Goal: Information Seeking & Learning: Learn about a topic

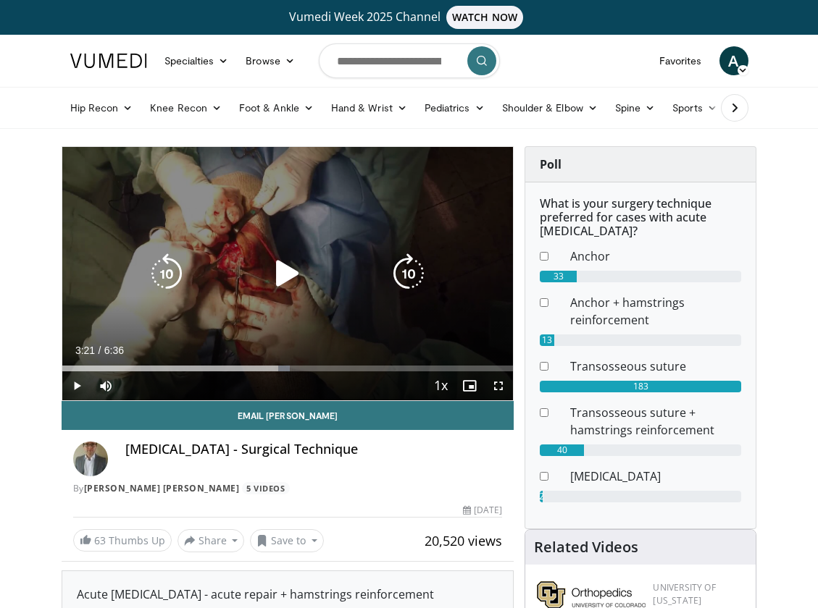
click at [292, 277] on icon "Video Player" at bounding box center [287, 274] width 41 height 41
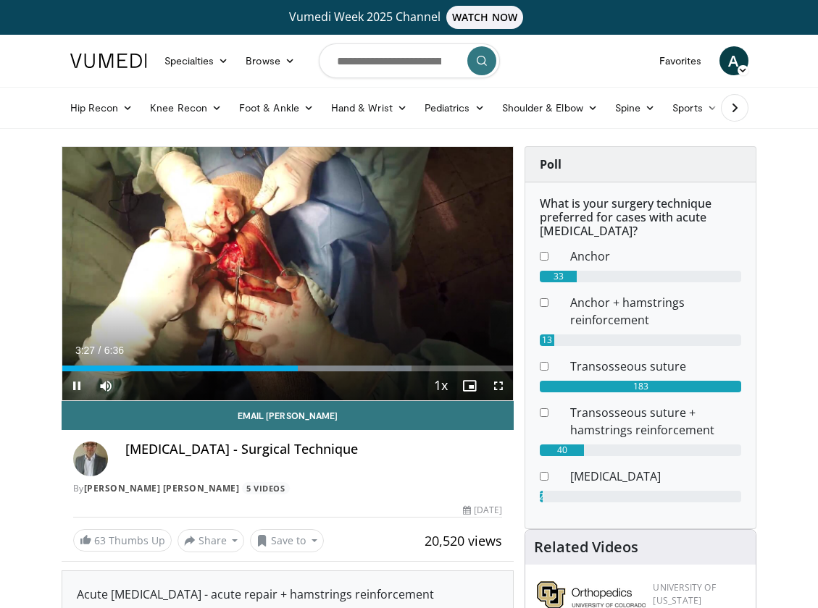
click at [311, 372] on div "Current Time 3:27 / Duration 6:36 Pause Skip Backward Skip Forward Mute Loaded …" at bounding box center [287, 386] width 451 height 29
click at [322, 368] on div "Progress Bar" at bounding box center [322, 369] width 1 height 6
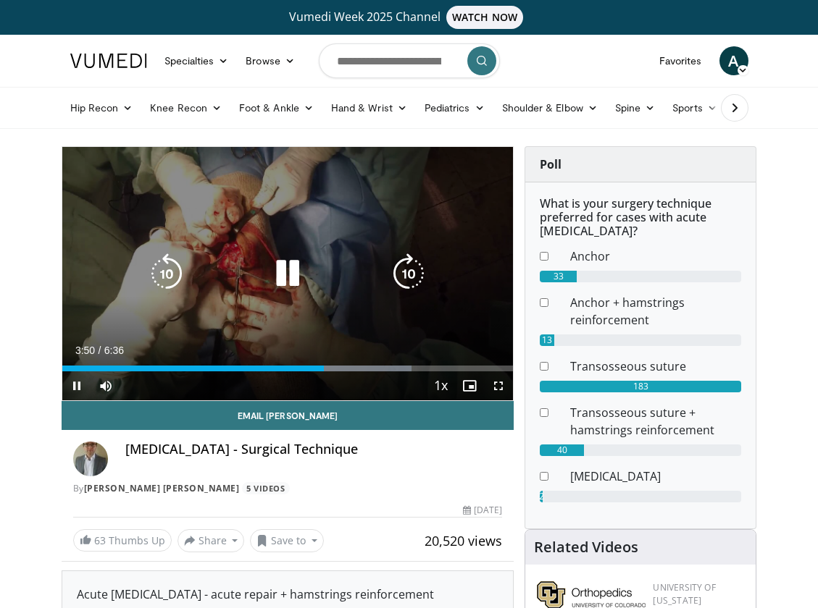
click at [364, 370] on div "Loaded : 77.45% 3:50 4:25" at bounding box center [287, 369] width 451 height 6
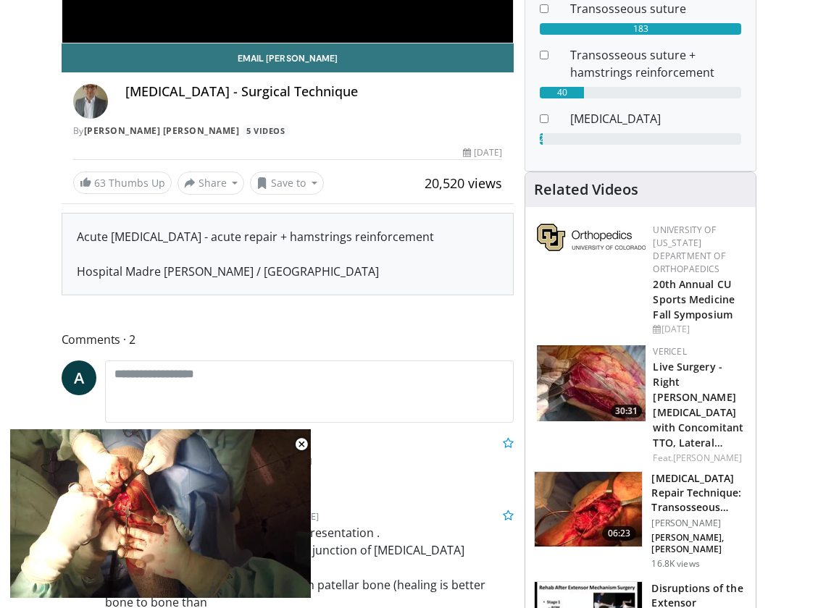
scroll to position [298, 0]
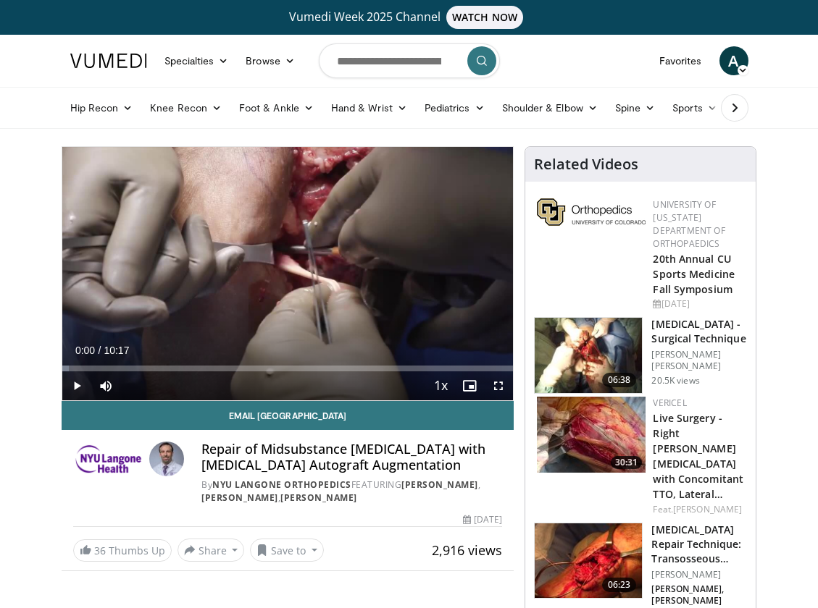
click at [498, 383] on span "Video Player" at bounding box center [498, 386] width 29 height 29
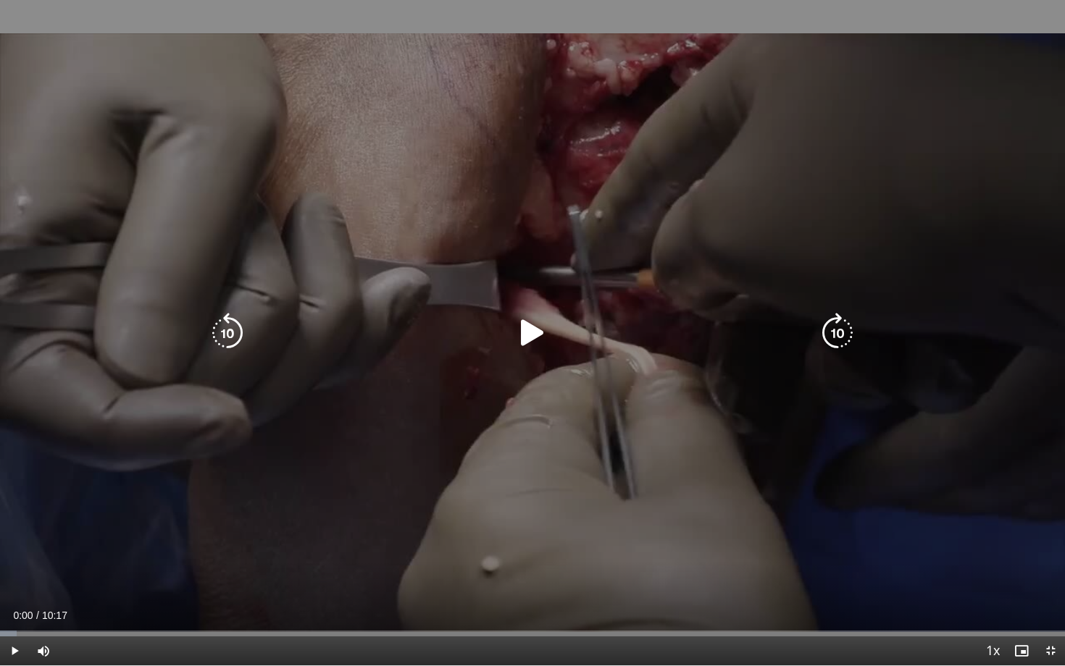
click at [529, 337] on icon "Video Player" at bounding box center [532, 333] width 41 height 41
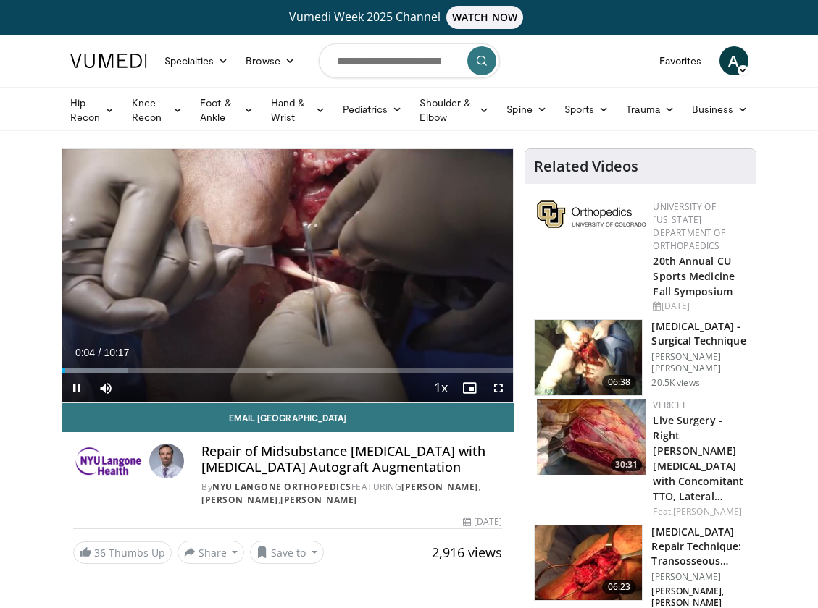
click at [80, 390] on span "Video Player" at bounding box center [76, 388] width 29 height 29
click at [682, 65] on link "Favorites" at bounding box center [680, 60] width 60 height 29
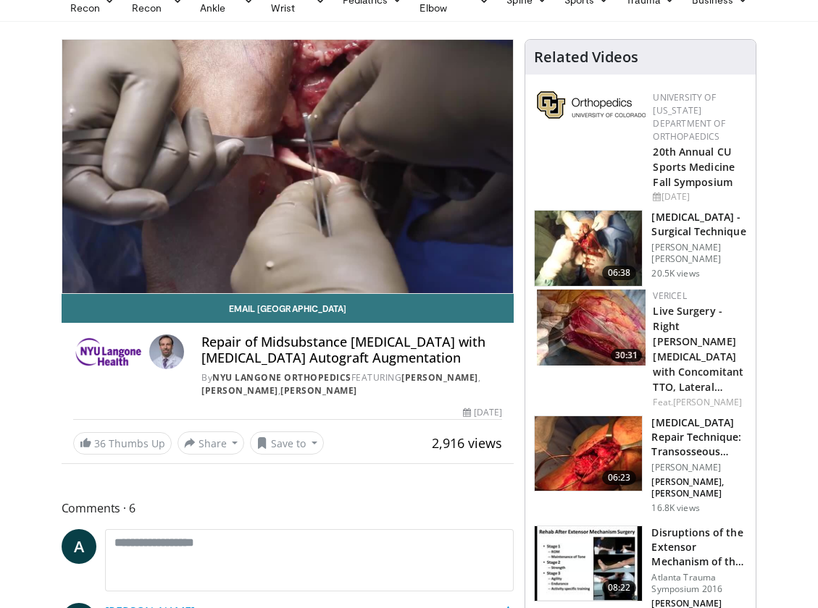
scroll to position [120, 0]
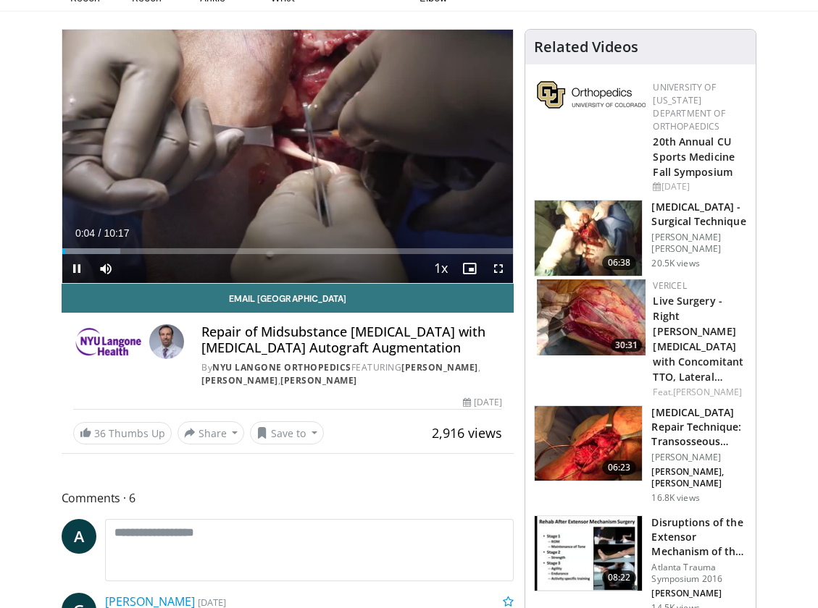
click at [78, 269] on span "Video Player" at bounding box center [76, 268] width 29 height 29
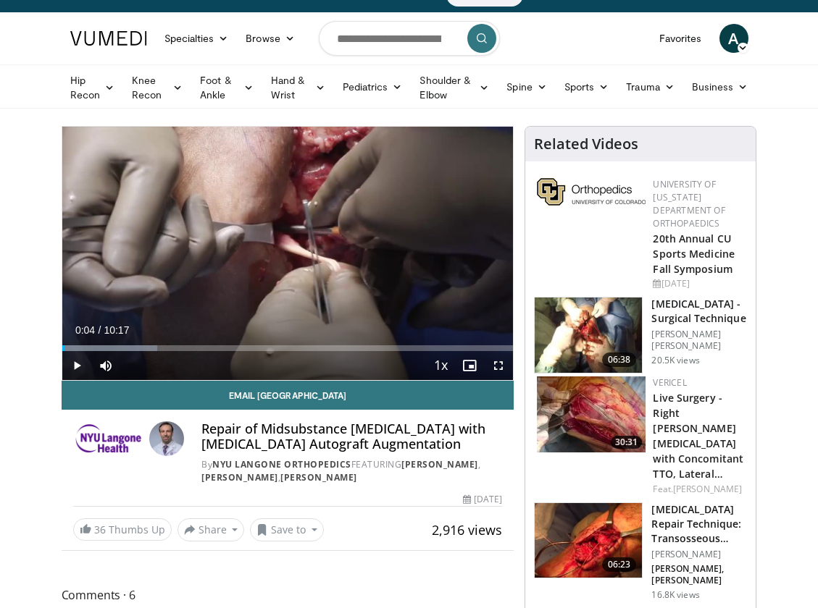
scroll to position [0, 0]
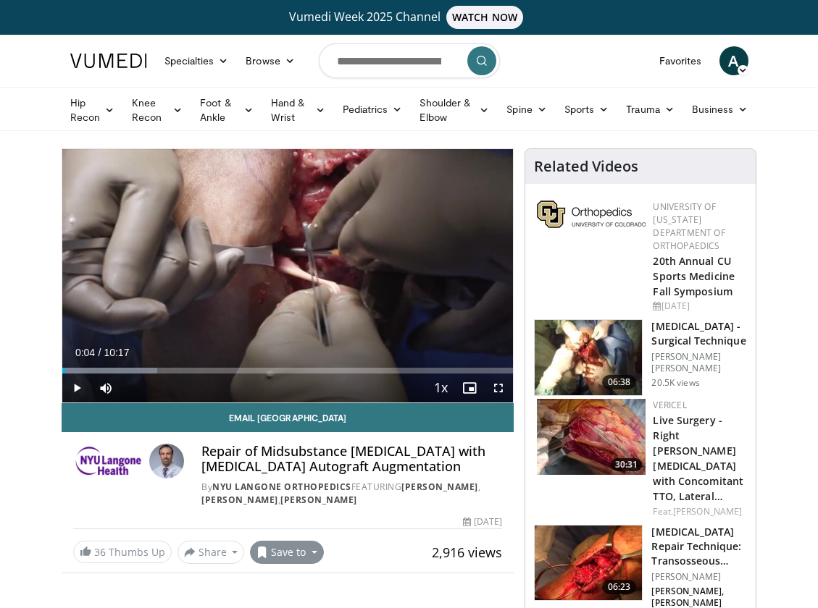
click at [305, 556] on button "Save to" at bounding box center [287, 552] width 74 height 23
click at [306, 495] on link "Add to Favorites" at bounding box center [313, 487] width 124 height 23
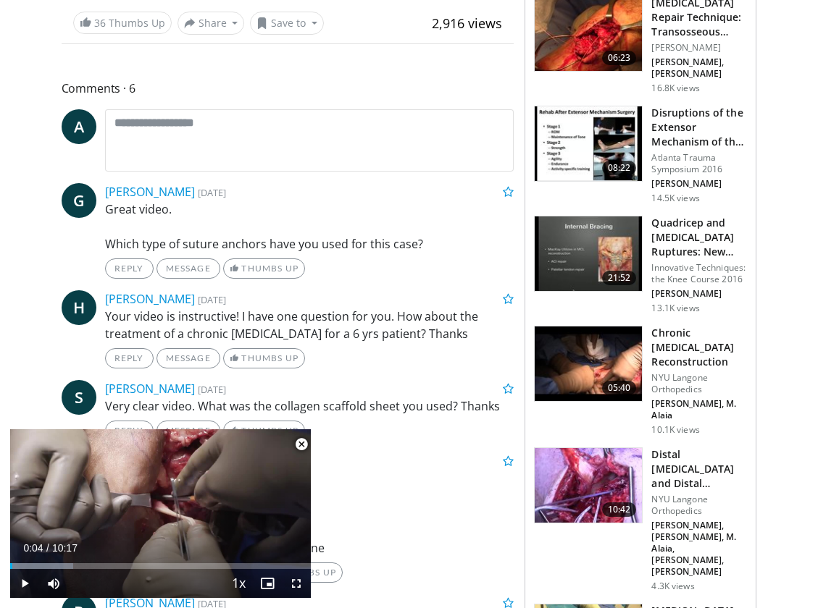
scroll to position [541, 0]
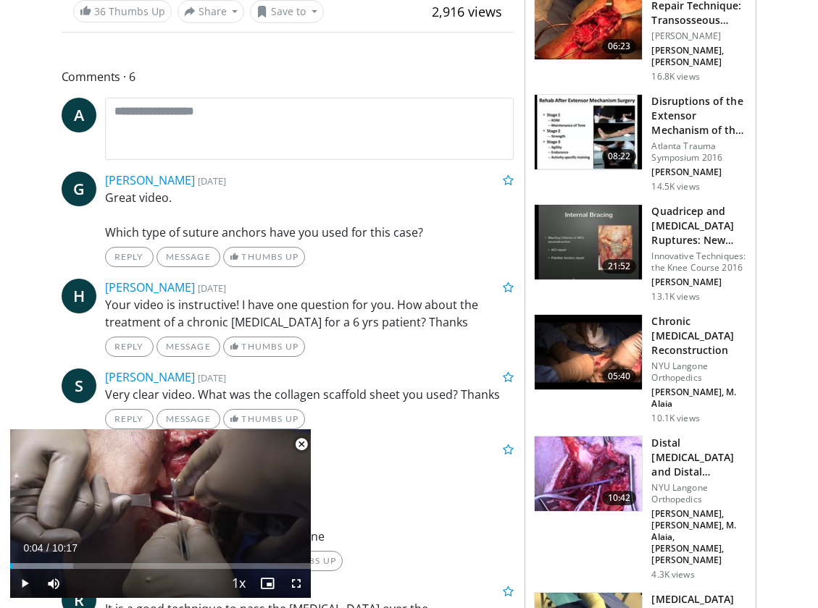
click at [695, 436] on h3 "Distal [MEDICAL_DATA] and Distal [MEDICAL_DATA] Repair" at bounding box center [699, 457] width 96 height 43
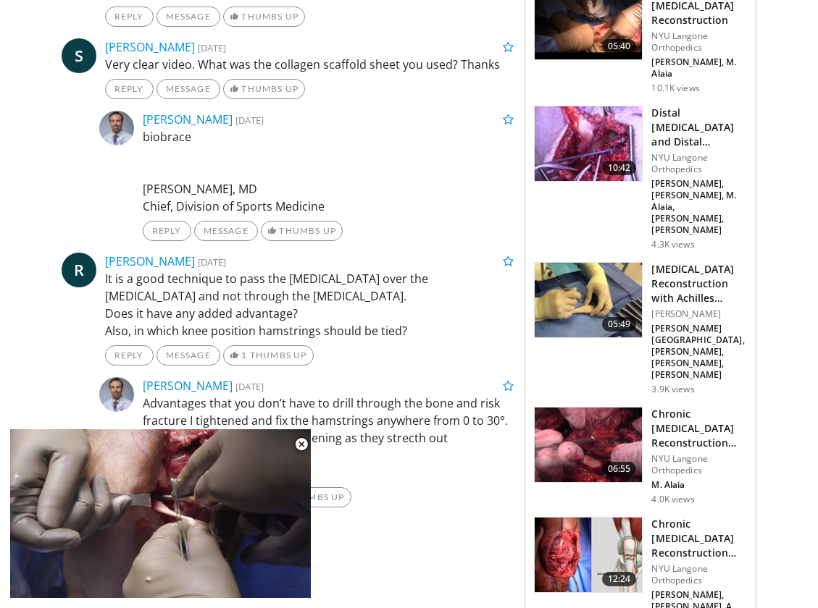
scroll to position [939, 0]
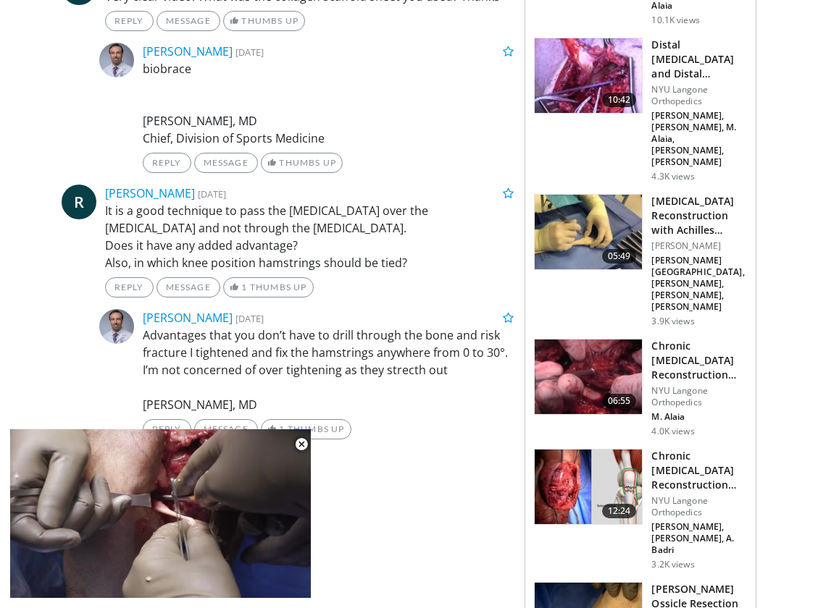
click at [671, 339] on h3 "Chronic Patellar Tendon Reconstruction after Failure" at bounding box center [699, 360] width 96 height 43
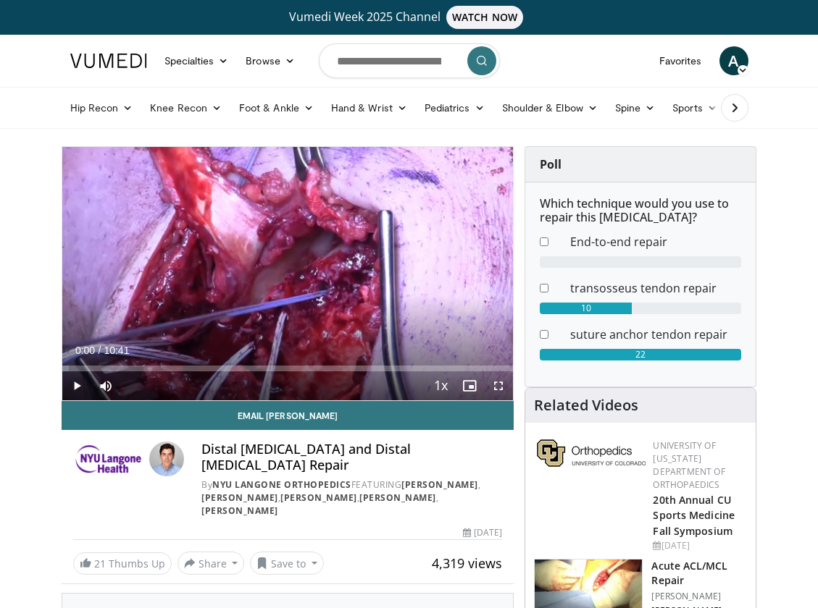
click at [75, 394] on span "Video Player" at bounding box center [76, 386] width 29 height 29
click at [493, 388] on span "Video Player" at bounding box center [498, 386] width 29 height 29
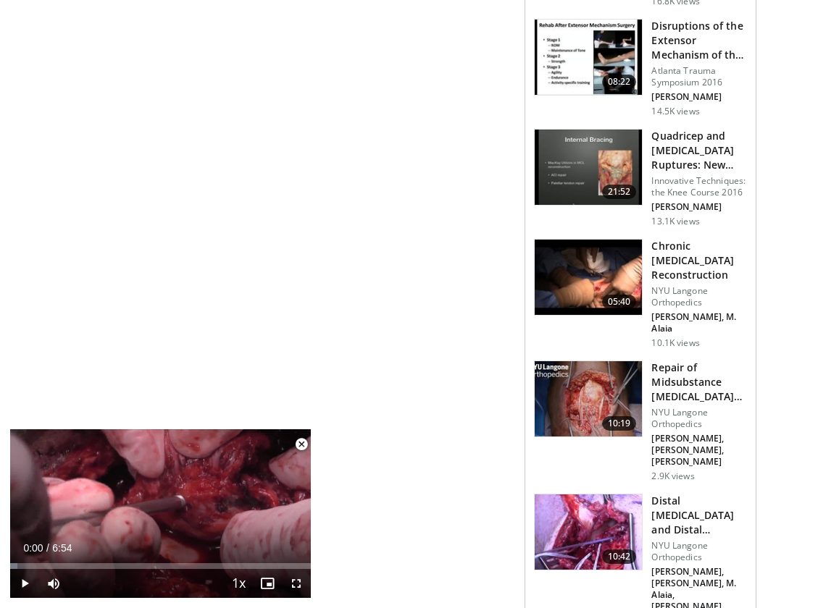
scroll to position [805, 0]
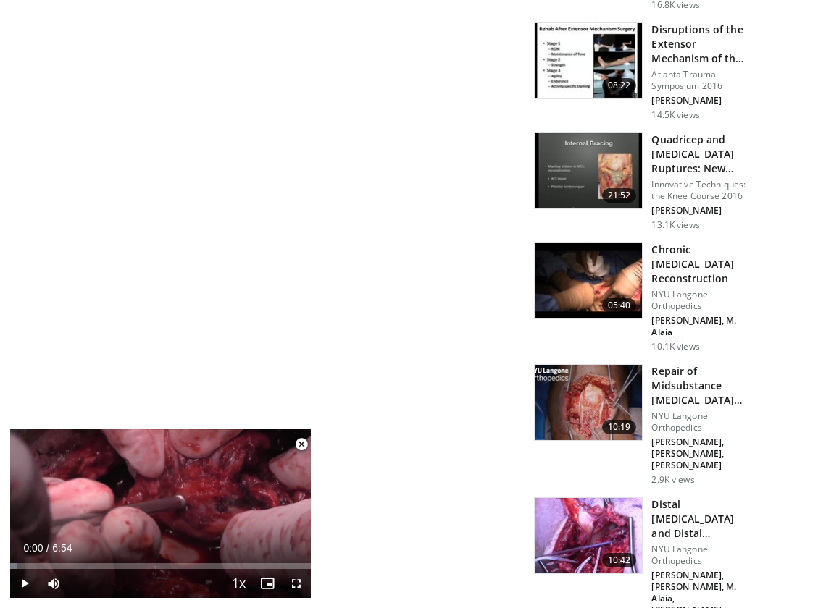
click at [603, 135] on img at bounding box center [588, 170] width 107 height 75
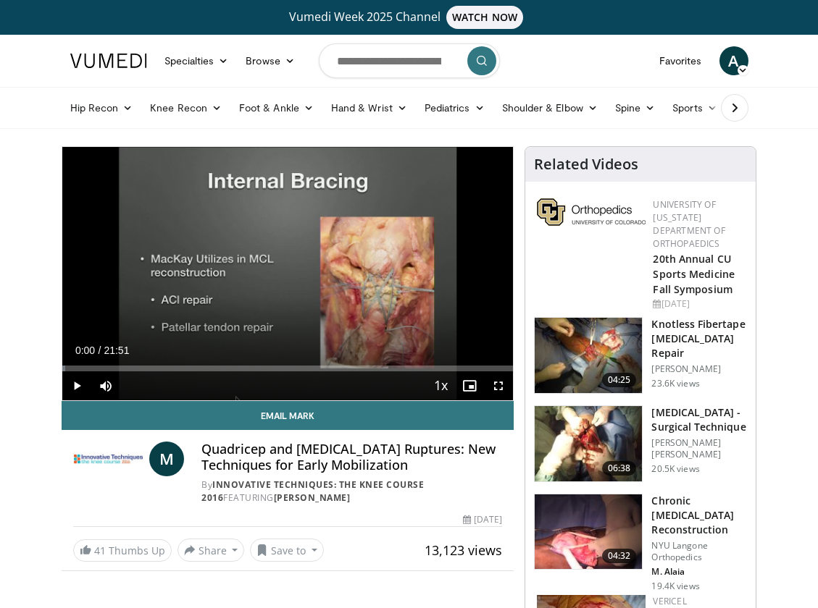
click at [72, 385] on span "Video Player" at bounding box center [76, 386] width 29 height 29
click at [72, 372] on span "Video Player" at bounding box center [76, 386] width 29 height 29
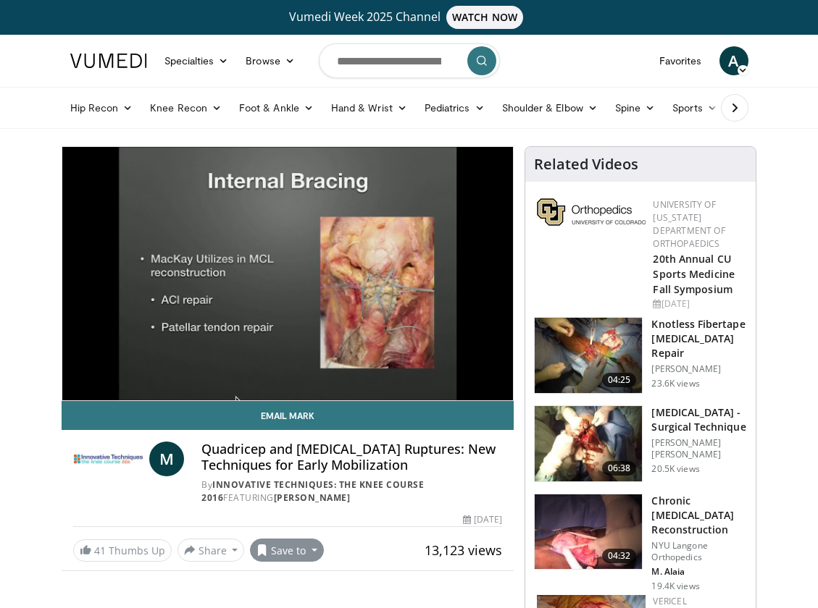
click at [311, 550] on button "Save to" at bounding box center [287, 550] width 74 height 23
click at [340, 483] on span "Add to Favorites" at bounding box center [312, 485] width 89 height 16
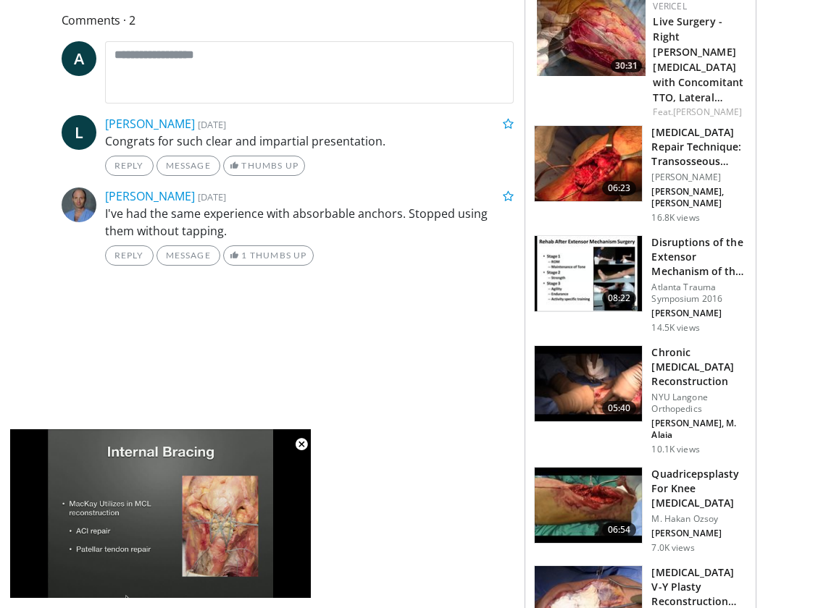
scroll to position [727, 0]
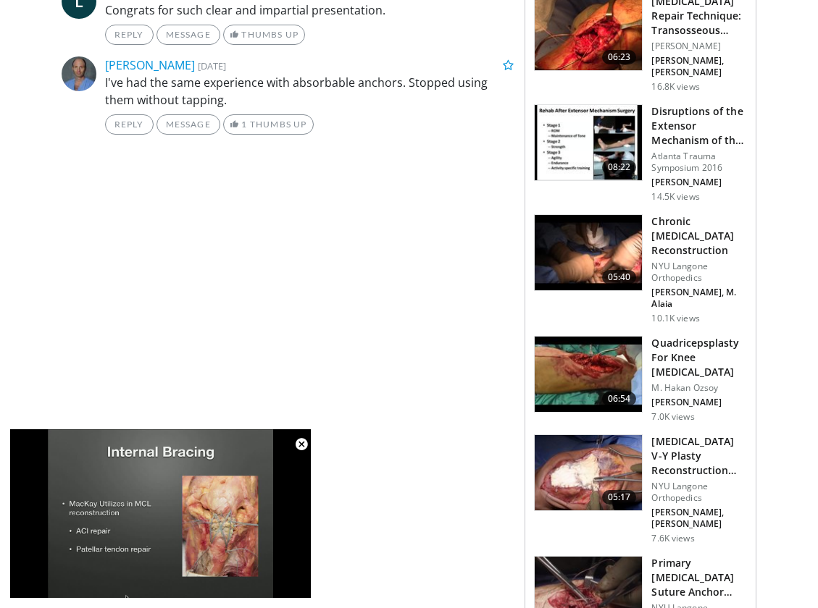
click at [676, 231] on h3 "Chronic Patellar Tendon Rupture Reconstruction" at bounding box center [699, 235] width 96 height 43
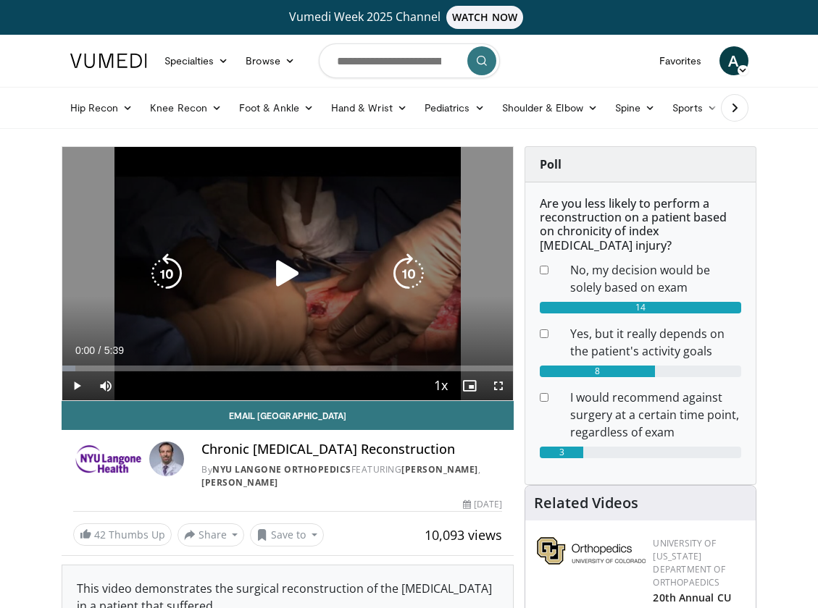
click at [277, 282] on icon "Video Player" at bounding box center [287, 274] width 41 height 41
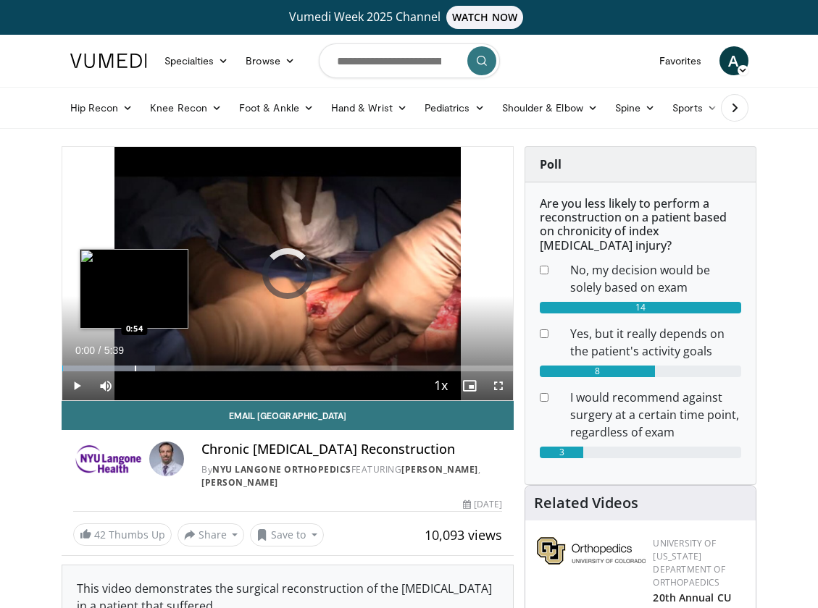
click at [135, 369] on div "Progress Bar" at bounding box center [135, 369] width 1 height 6
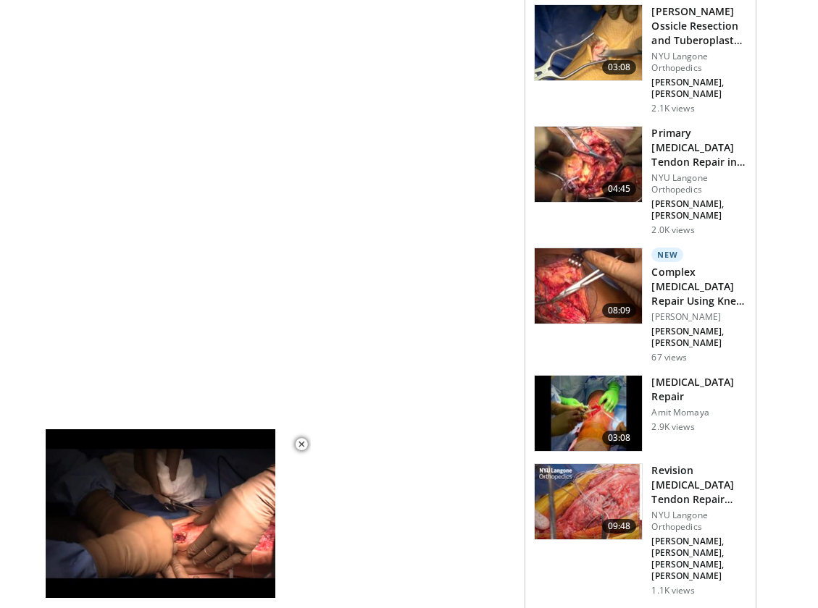
scroll to position [1876, 0]
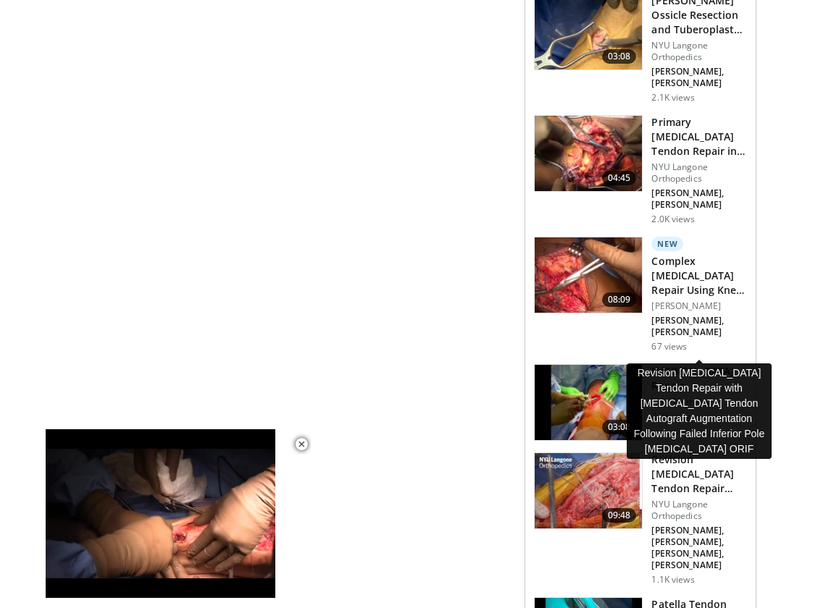
click at [701, 453] on h3 "Revision Patella Tendon Repair with Hamstring Tendon Autograft Augme…" at bounding box center [699, 474] width 96 height 43
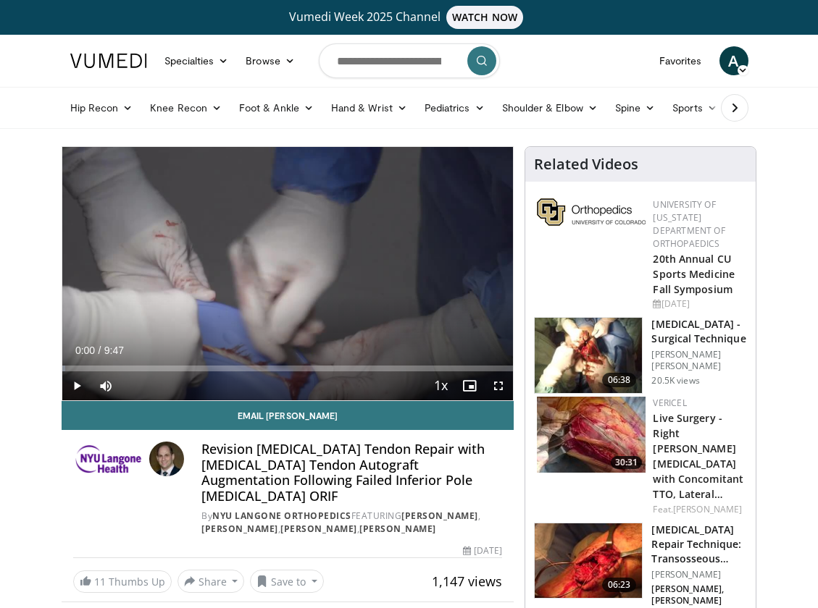
click at [79, 385] on span "Video Player" at bounding box center [76, 386] width 29 height 29
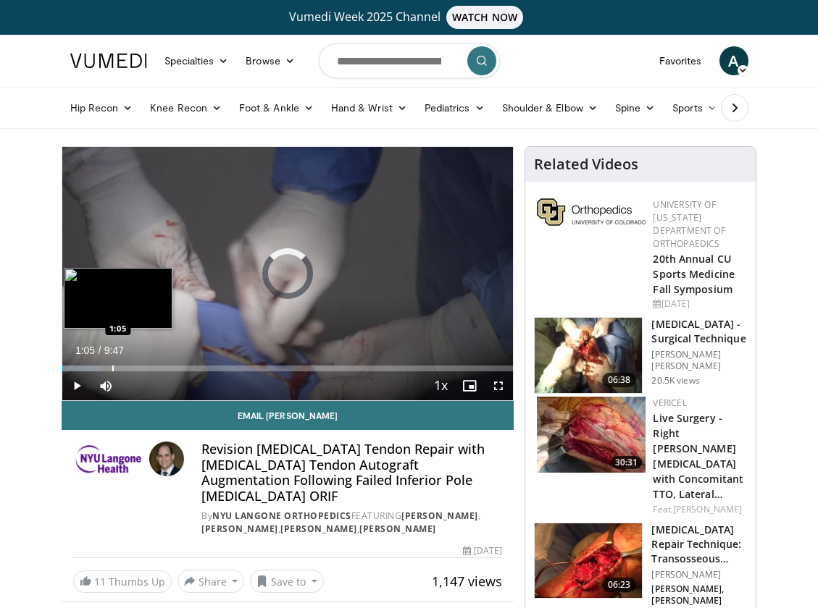
click at [112, 370] on div "Progress Bar" at bounding box center [112, 369] width 1 height 6
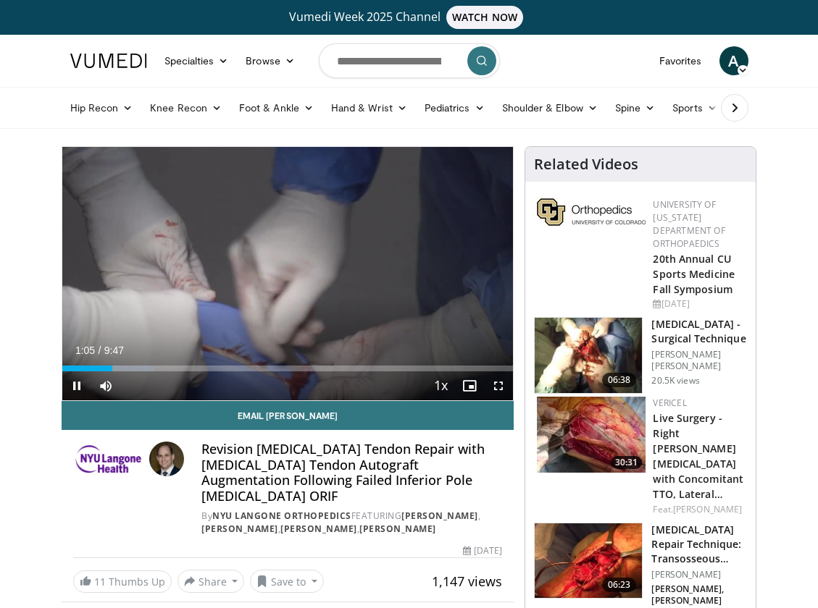
click at [143, 372] on div "Current Time 1:05 / Duration 9:47 Pause Skip Backward Skip Forward Mute 0% Load…" at bounding box center [287, 386] width 451 height 29
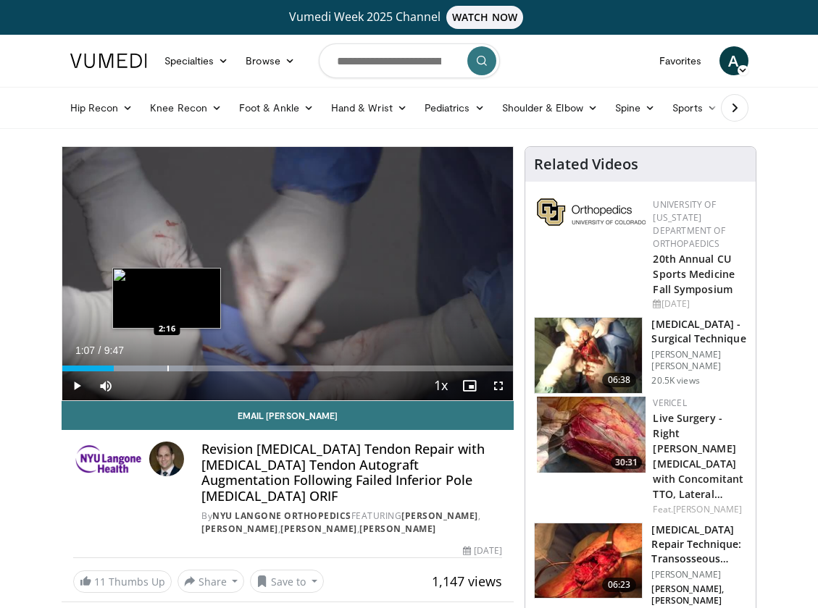
click at [167, 369] on div "Progress Bar" at bounding box center [167, 369] width 1 height 6
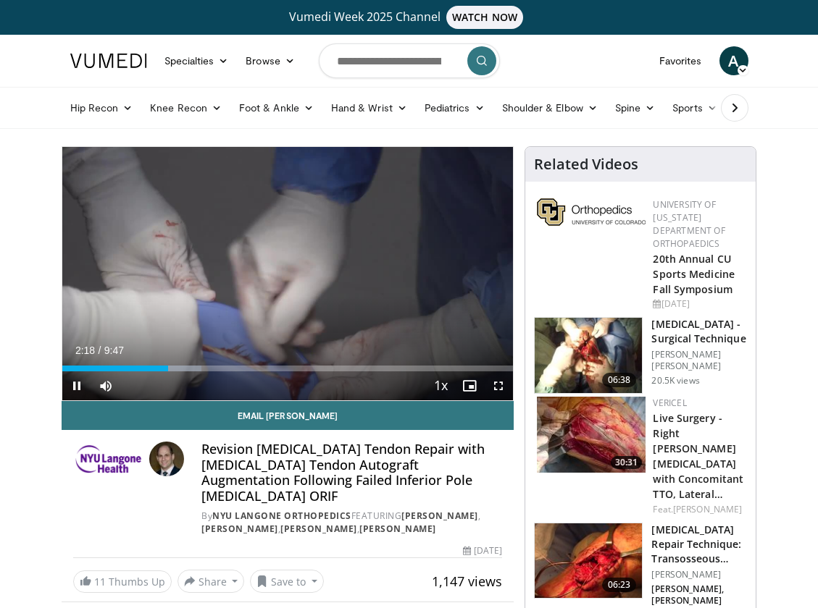
click at [183, 372] on div "Current Time 2:18 / Duration 9:47 Pause Skip Backward Skip Forward Mute 0% Load…" at bounding box center [287, 386] width 451 height 29
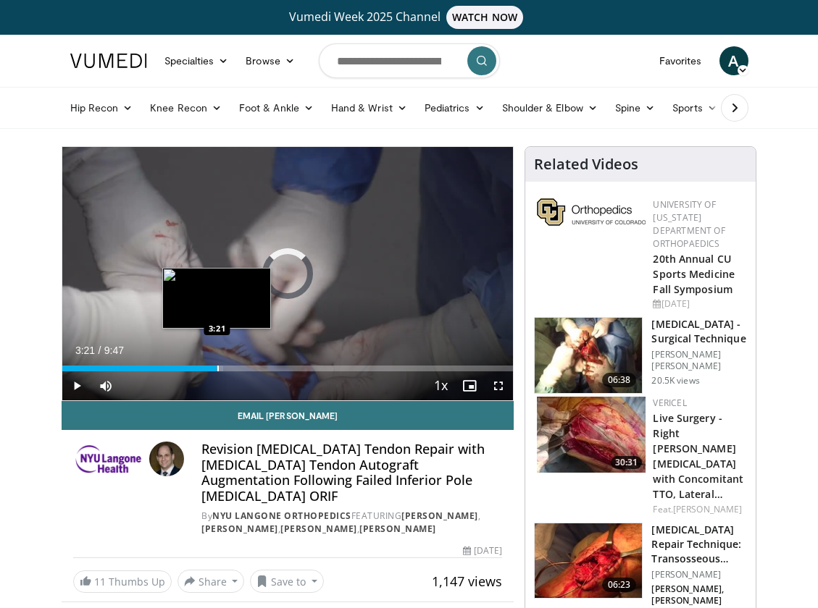
click at [217, 369] on div "Progress Bar" at bounding box center [217, 369] width 1 height 6
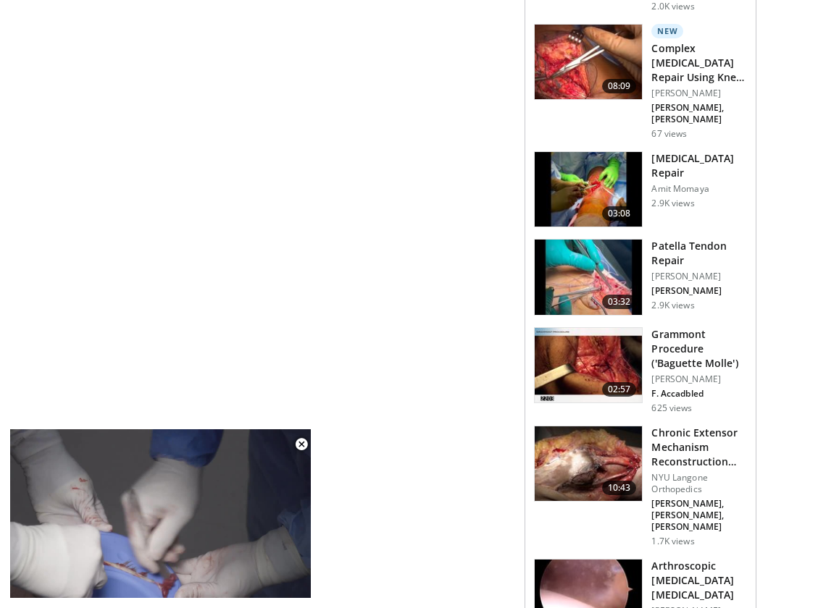
scroll to position [1934, 0]
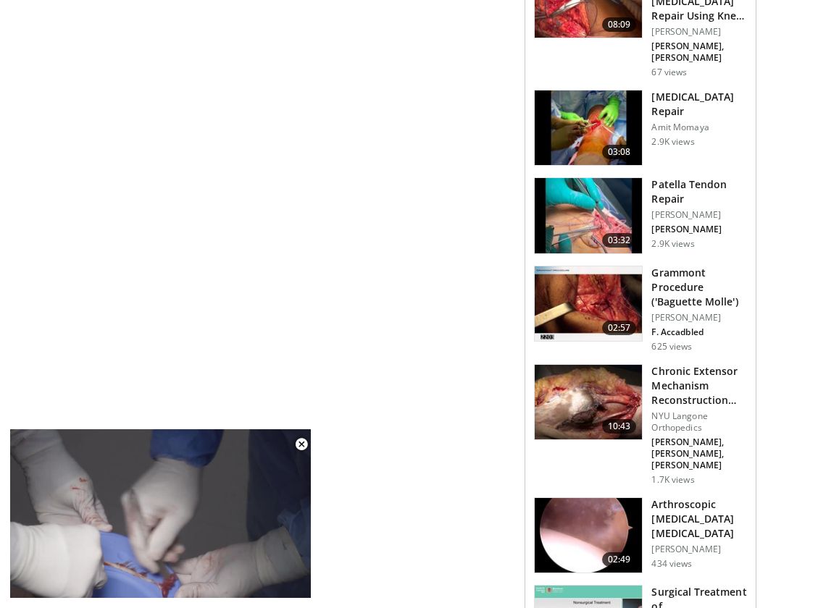
drag, startPoint x: 817, startPoint y: 481, endPoint x: 784, endPoint y: 249, distance: 234.2
drag, startPoint x: 816, startPoint y: 409, endPoint x: 786, endPoint y: 132, distance: 278.4
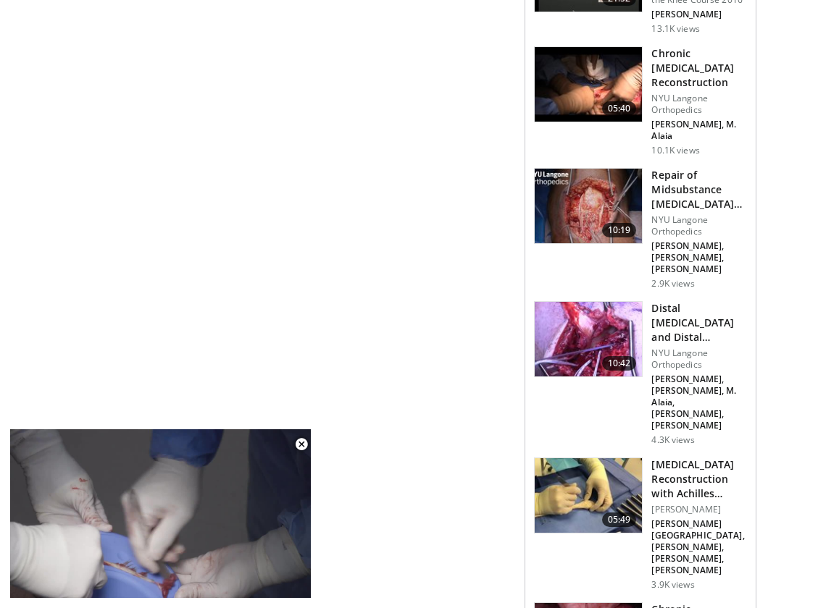
scroll to position [0, 0]
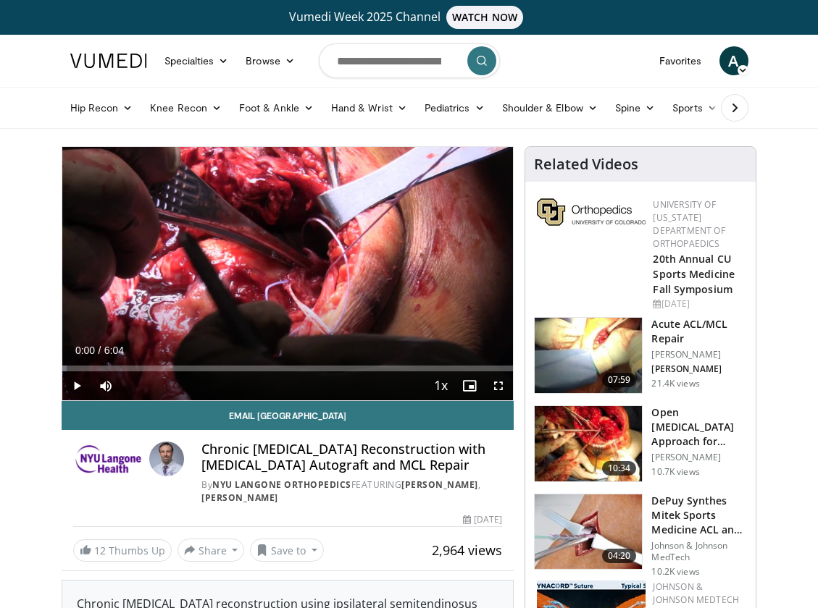
click at [79, 385] on span "Video Player" at bounding box center [76, 386] width 29 height 29
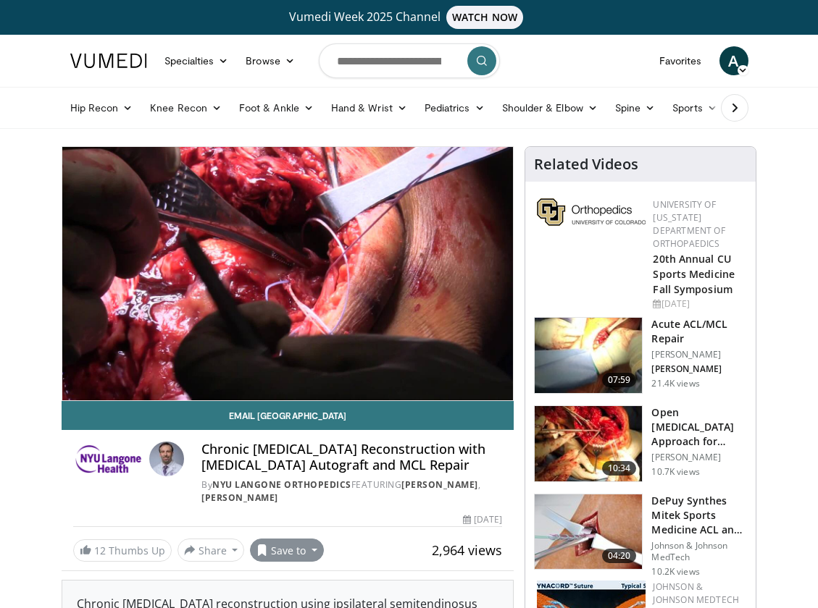
click at [303, 553] on button "Save to" at bounding box center [287, 550] width 74 height 23
click at [300, 490] on span "Add to Favorites" at bounding box center [312, 485] width 89 height 16
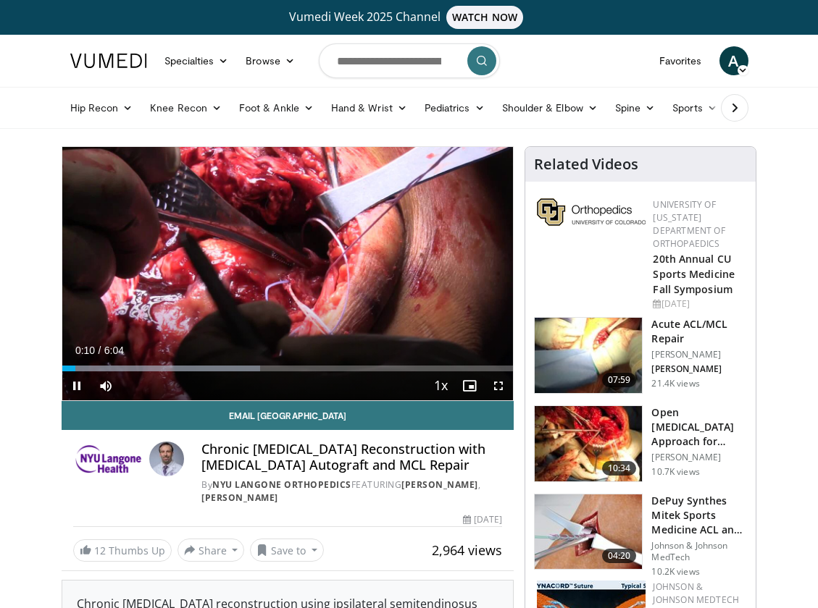
click at [500, 388] on span "Video Player" at bounding box center [498, 386] width 29 height 29
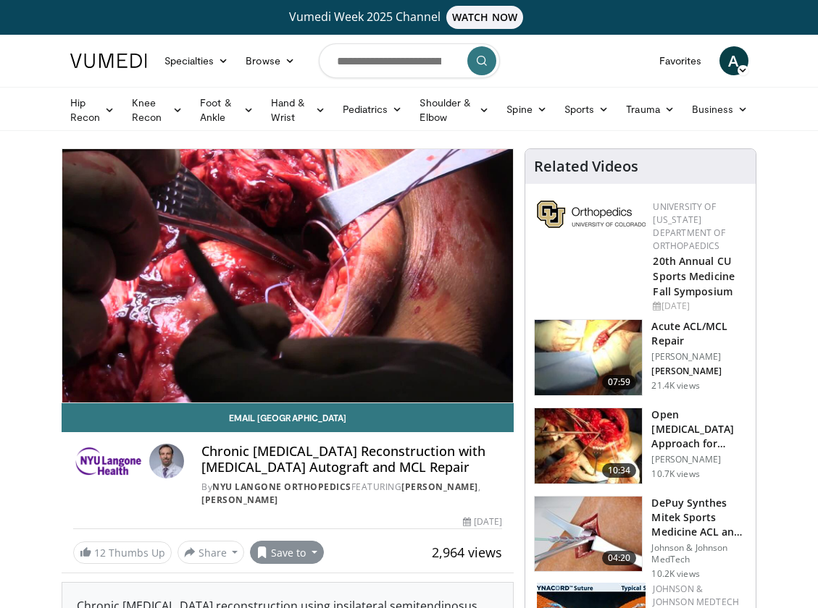
click at [314, 554] on button "Save to" at bounding box center [287, 552] width 74 height 23
click at [686, 65] on link "Favorites" at bounding box center [680, 60] width 60 height 29
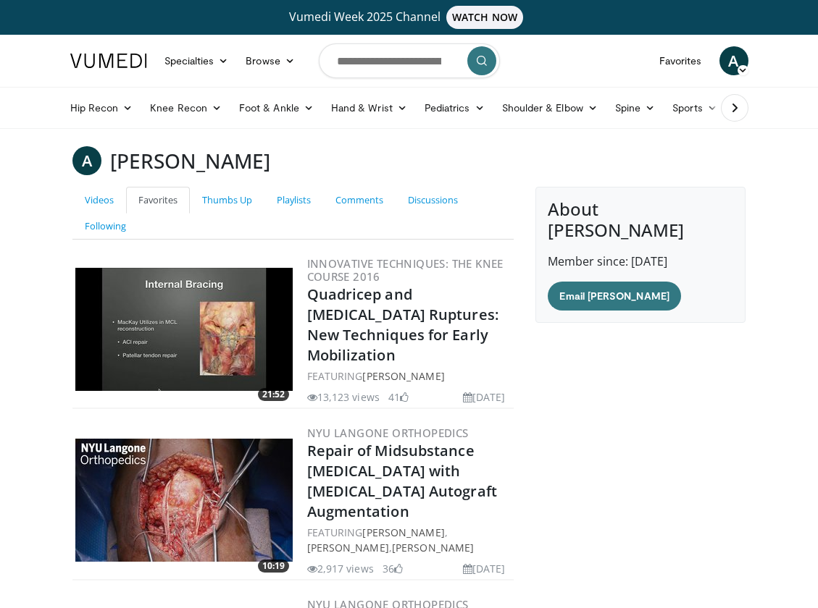
scroll to position [251, 0]
